Goal: Information Seeking & Learning: Learn about a topic

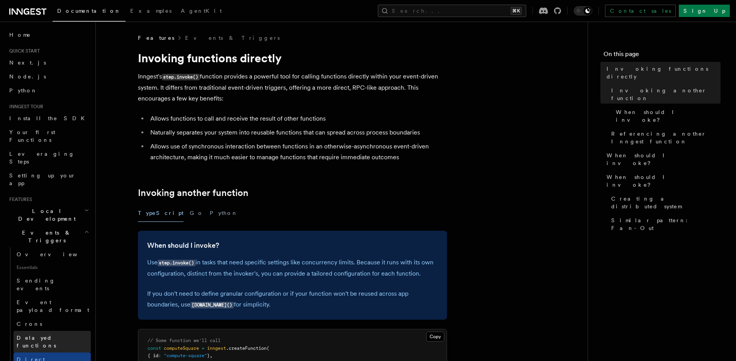
click at [55, 334] on span "Delayed functions" at bounding box center [36, 341] width 39 height 14
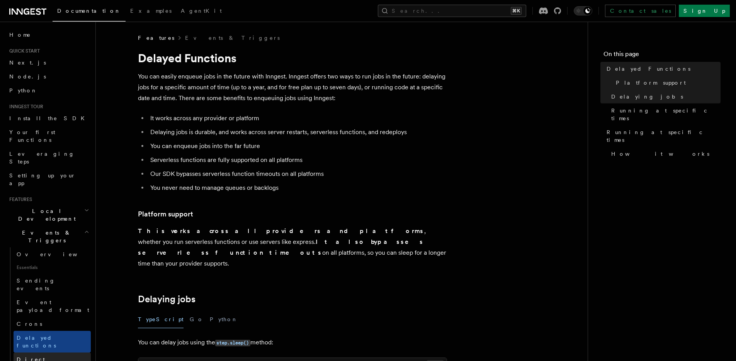
click at [49, 356] on span "Direct invocation" at bounding box center [48, 363] width 63 height 14
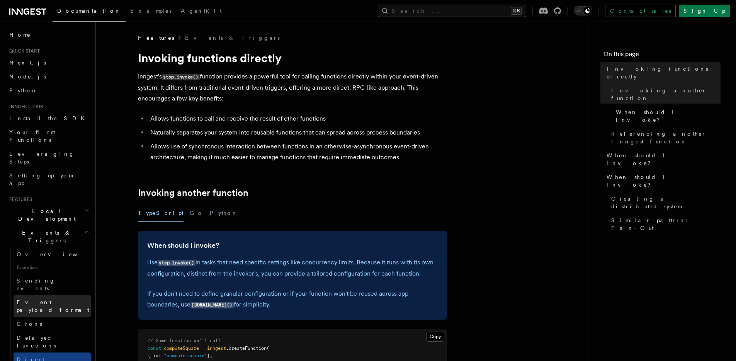
click at [53, 299] on span "Event payload format" at bounding box center [53, 306] width 73 height 14
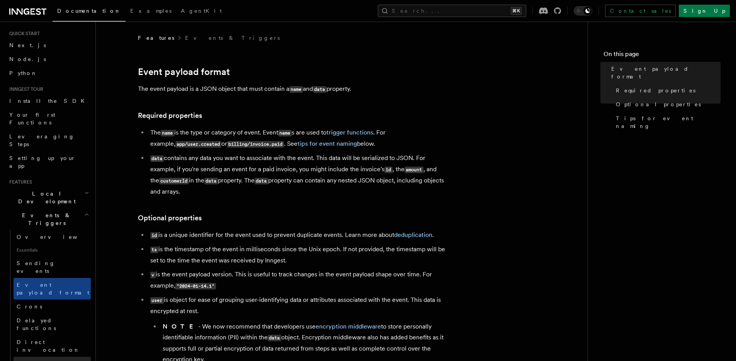
scroll to position [60, 0]
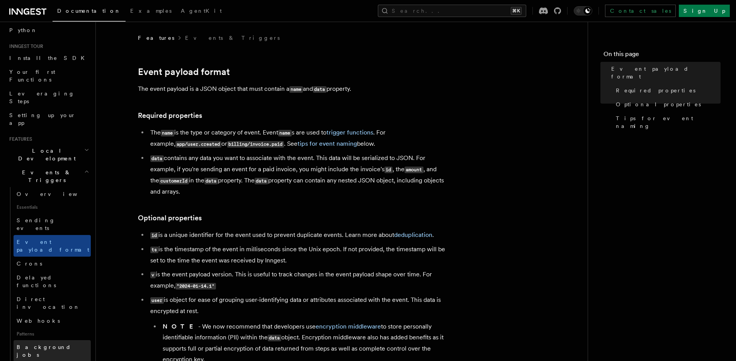
click at [43, 344] on span "Background jobs" at bounding box center [44, 351] width 54 height 14
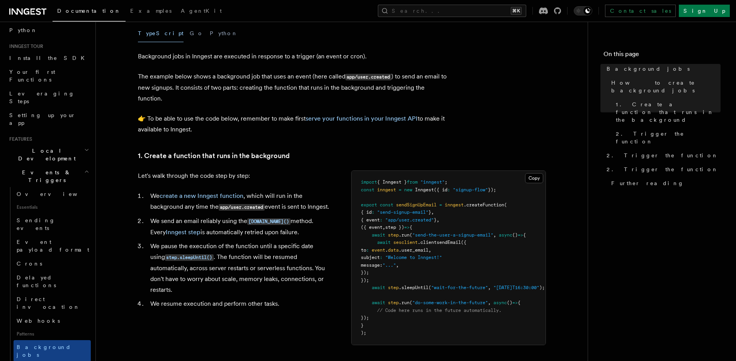
scroll to position [207, 0]
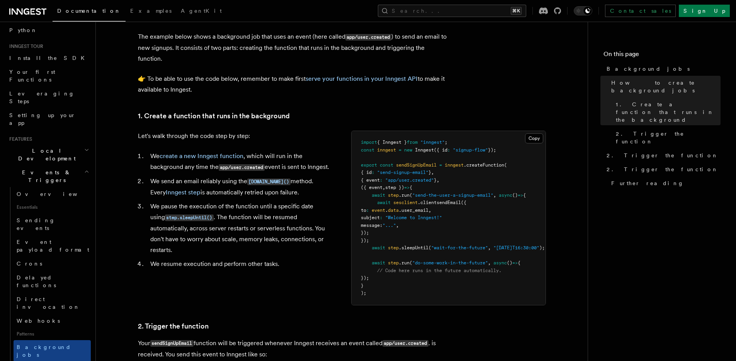
click at [42, 360] on link "Fan out" at bounding box center [52, 368] width 77 height 14
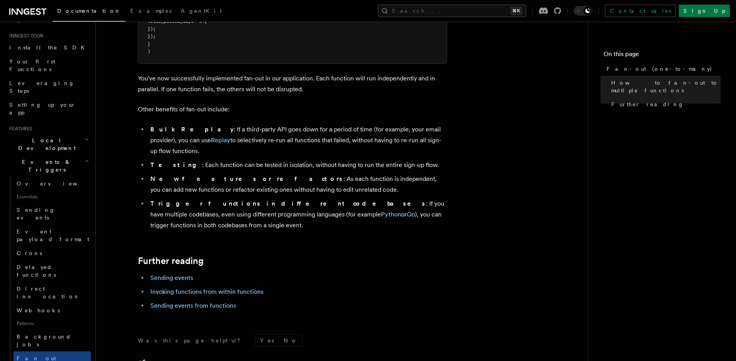
scroll to position [120, 0]
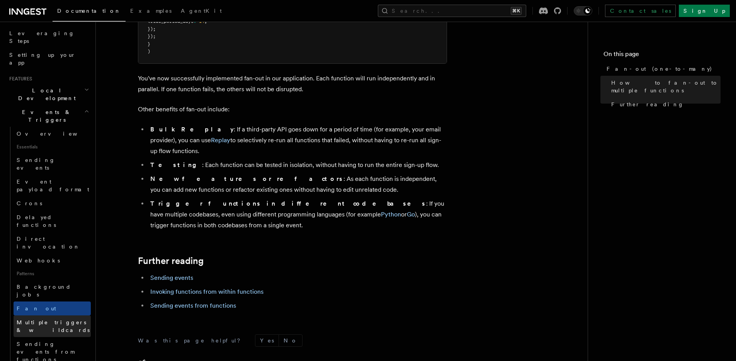
click at [39, 319] on span "Multiple triggers & wildcards" at bounding box center [53, 326] width 73 height 14
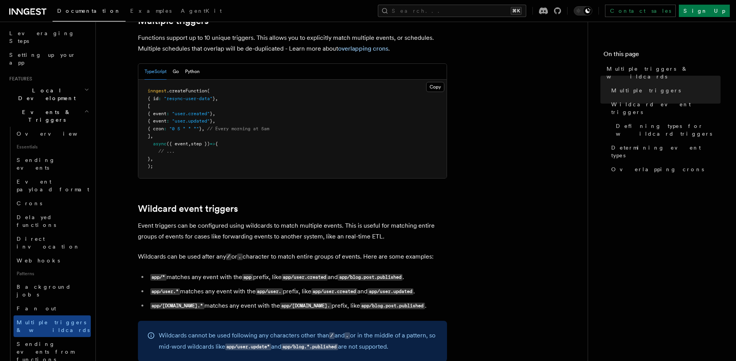
scroll to position [185, 0]
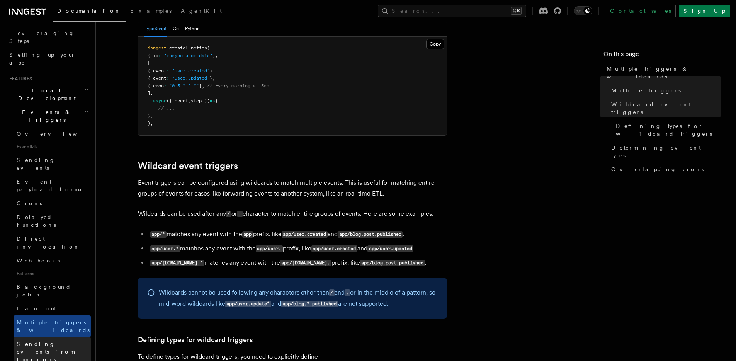
click at [43, 341] on span "Sending events from functions" at bounding box center [46, 352] width 58 height 22
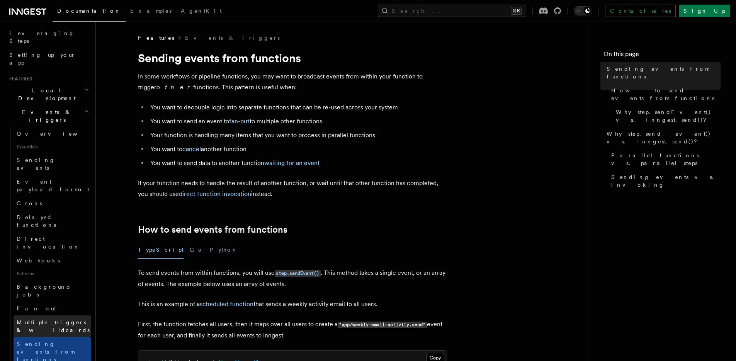
click at [46, 318] on span "Multiple triggers & wildcards" at bounding box center [54, 325] width 74 height 15
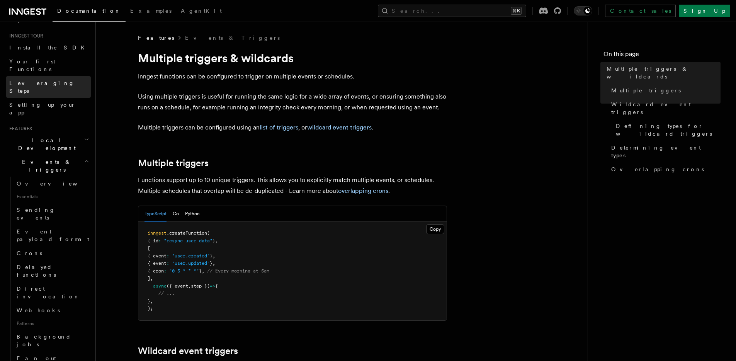
scroll to position [55, 0]
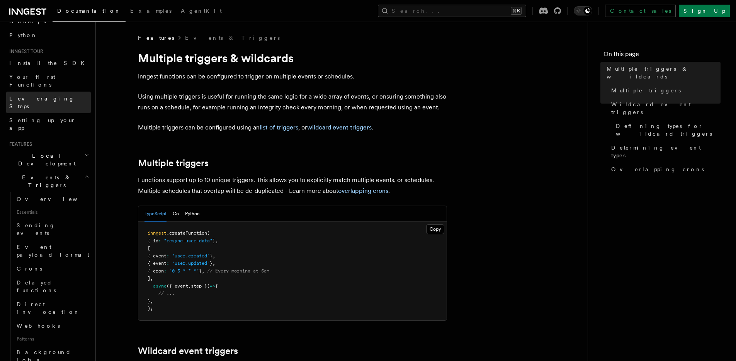
click at [45, 95] on span "Leveraging Steps" at bounding box center [41, 102] width 65 height 14
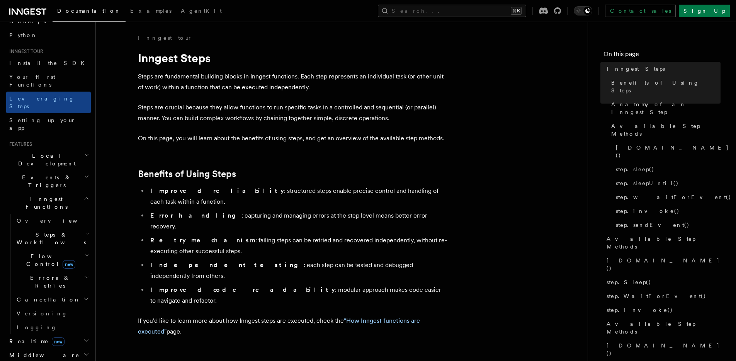
click at [42, 231] on span "Steps & Workflows" at bounding box center [50, 238] width 73 height 15
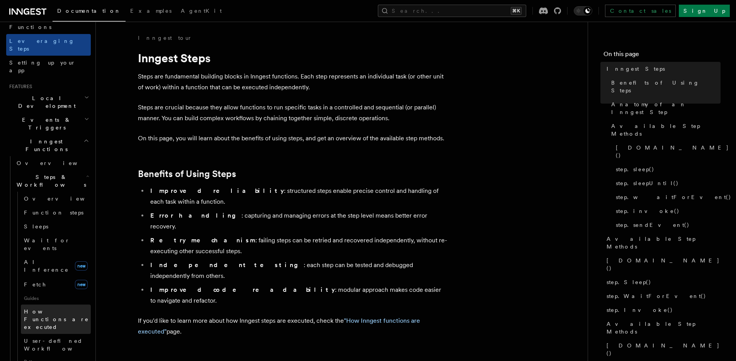
scroll to position [114, 0]
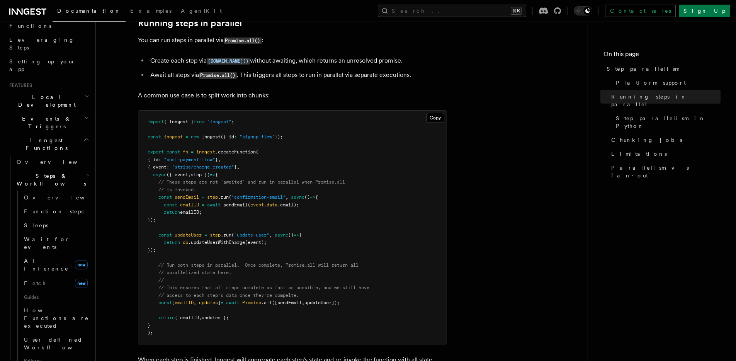
scroll to position [179, 0]
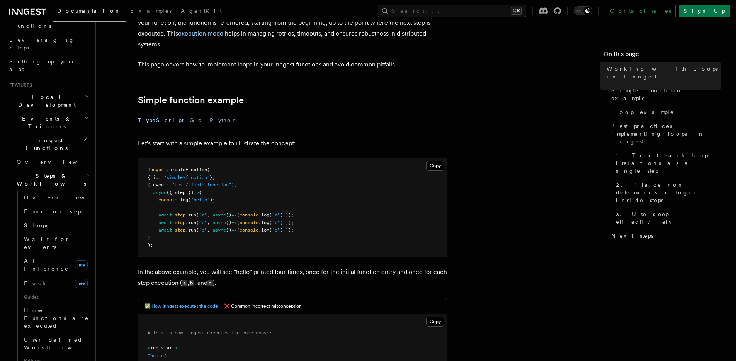
scroll to position [214, 0]
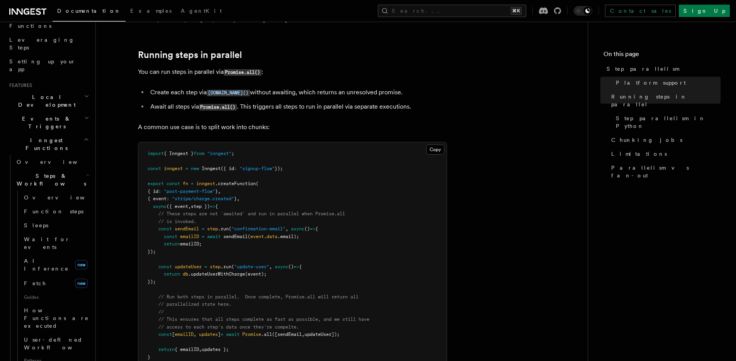
scroll to position [154, 0]
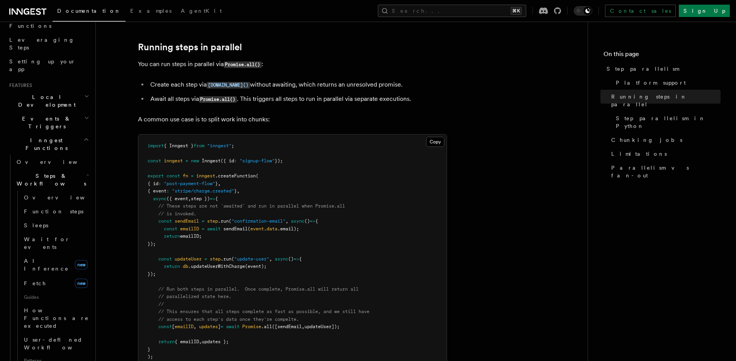
click at [175, 338] on pre "import { Inngest } from "inngest" ; const inngest = new Inngest ({ id : "signup…" at bounding box center [292, 251] width 308 height 234
drag, startPoint x: 169, startPoint y: 339, endPoint x: 140, endPoint y: 191, distance: 151.2
click at [140, 191] on pre "import { Inngest } from "inngest" ; const inngest = new Inngest ({ id : "signup…" at bounding box center [292, 251] width 308 height 234
copy code "async ({ event , step }) => { // These steps are not `awaited` and run in paral…"
click at [343, 237] on pre "import { Inngest } from "inngest" ; const inngest = new Inngest ({ id : "signup…" at bounding box center [292, 251] width 308 height 234
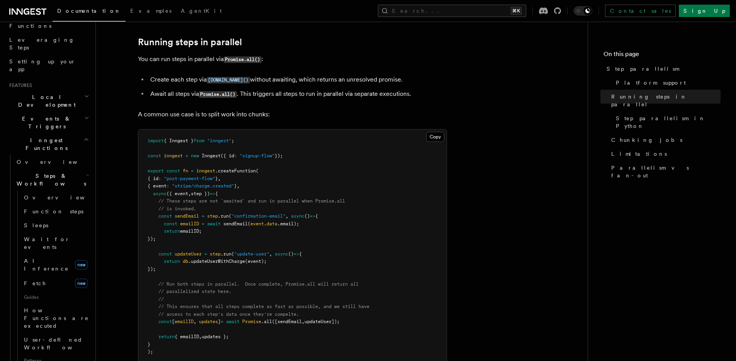
scroll to position [168, 0]
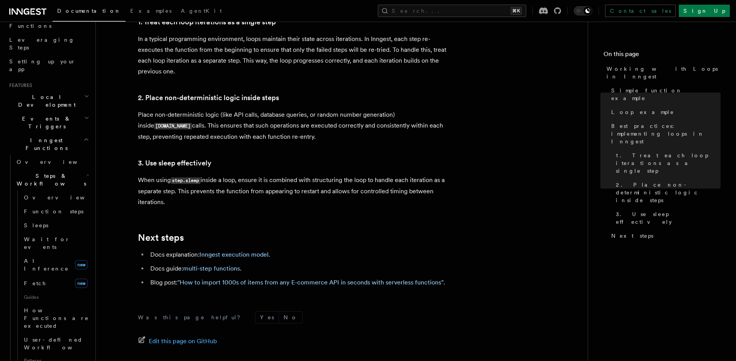
scroll to position [1338, 0]
